Goal: Entertainment & Leisure: Consume media (video, audio)

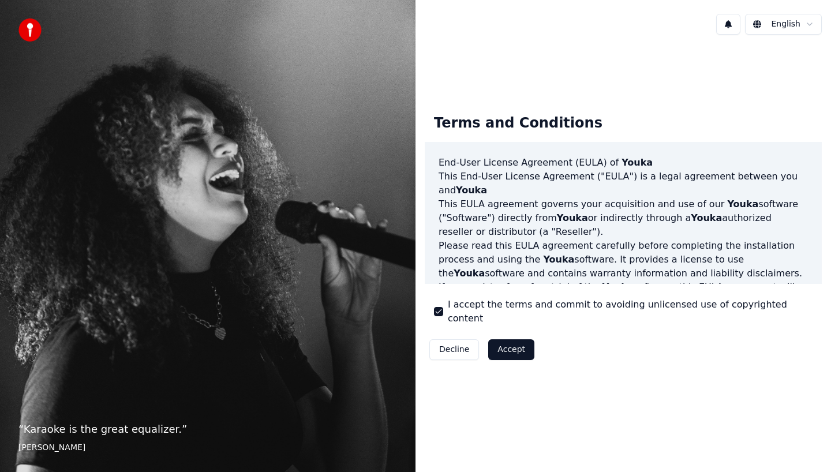
click at [499, 342] on button "Accept" at bounding box center [511, 350] width 46 height 21
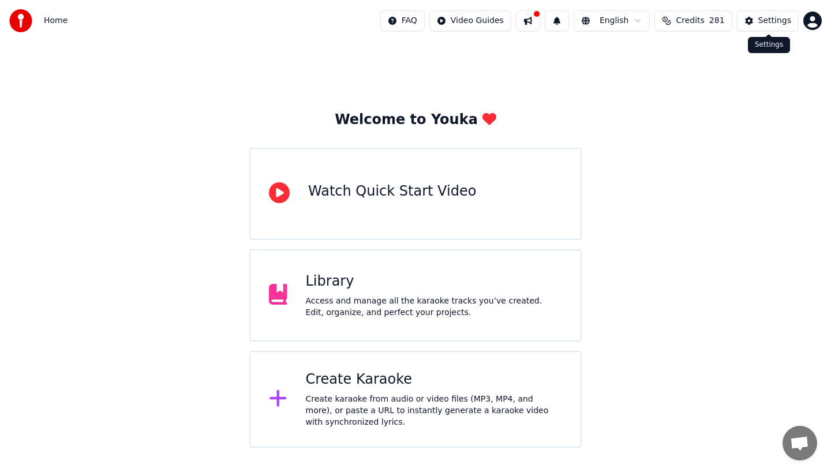
click at [780, 17] on div "Settings" at bounding box center [775, 21] width 33 height 12
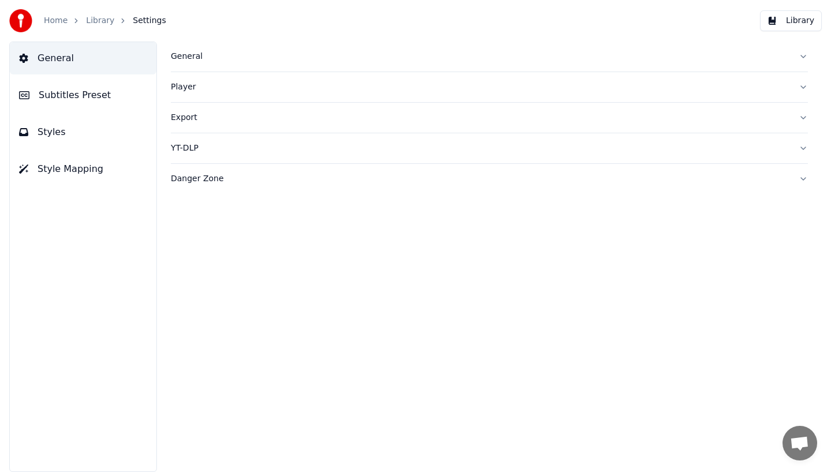
click at [208, 55] on div "General" at bounding box center [480, 57] width 619 height 12
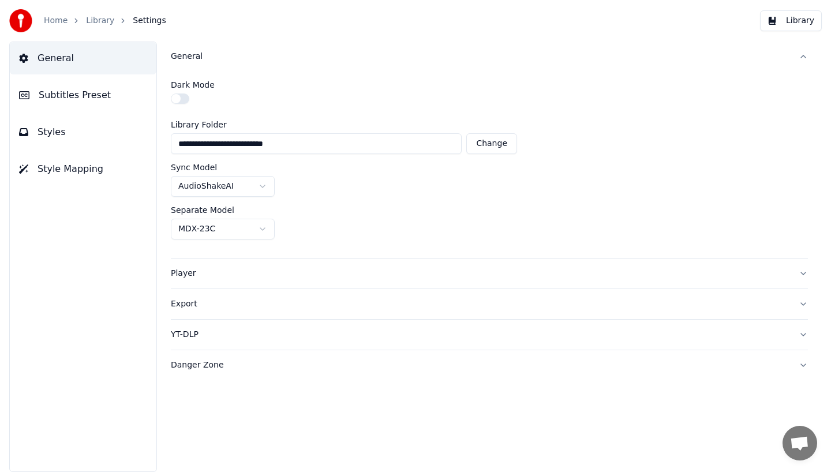
click at [96, 19] on link "Library" at bounding box center [100, 21] width 28 height 12
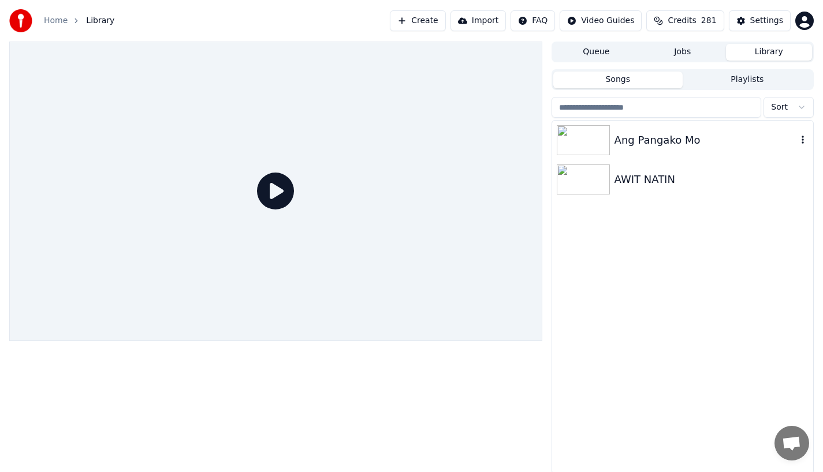
click at [643, 143] on div "Ang Pangako Mo" at bounding box center [705, 140] width 182 height 16
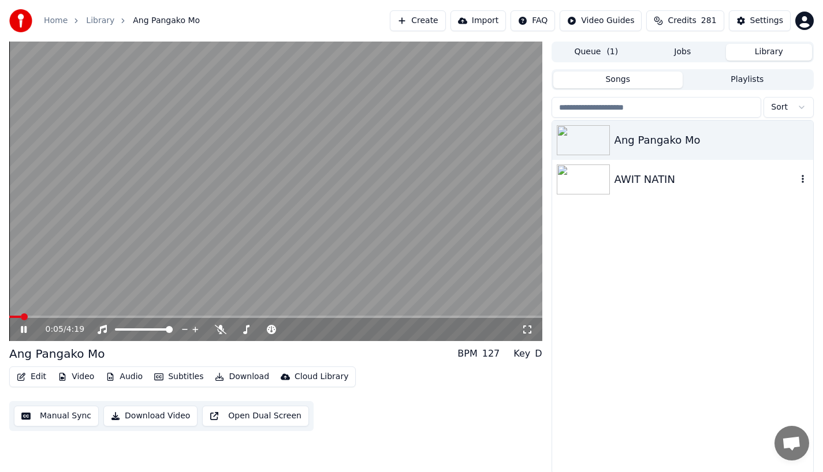
click at [655, 189] on div "AWIT NATIN" at bounding box center [682, 179] width 261 height 39
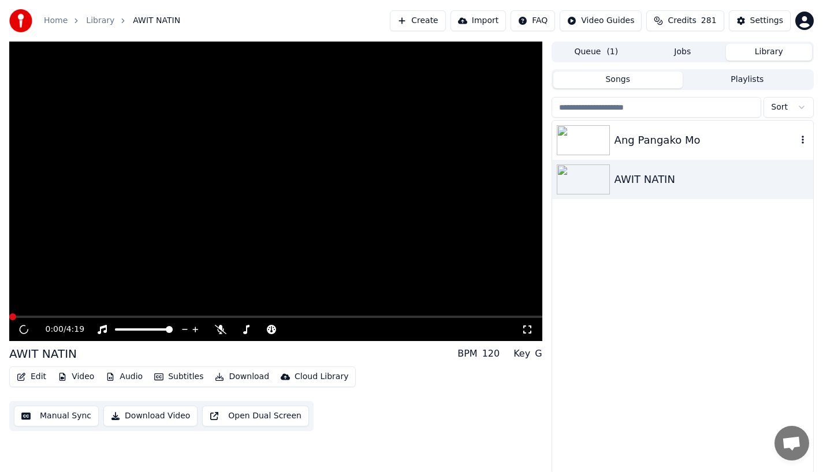
click at [594, 146] on img at bounding box center [583, 140] width 53 height 30
